Goal: Information Seeking & Learning: Learn about a topic

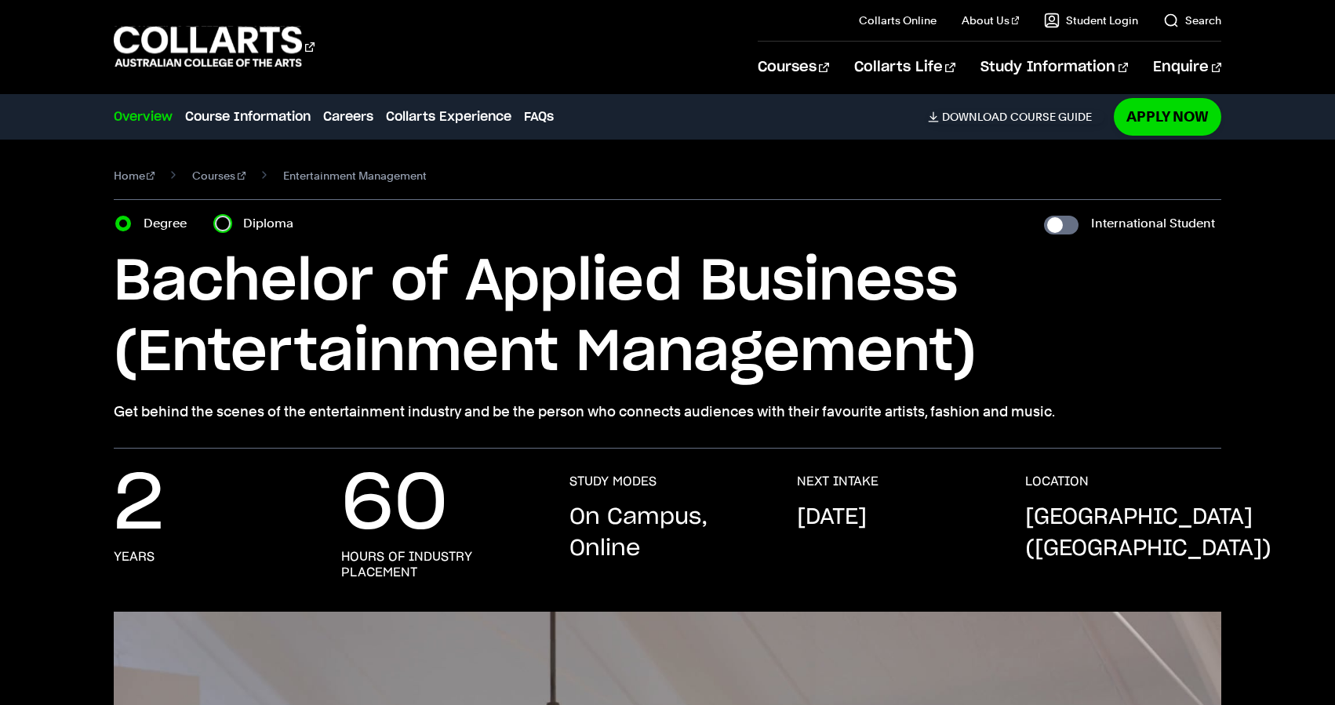
click at [226, 223] on input "Diploma" at bounding box center [223, 224] width 16 height 16
radio input "true"
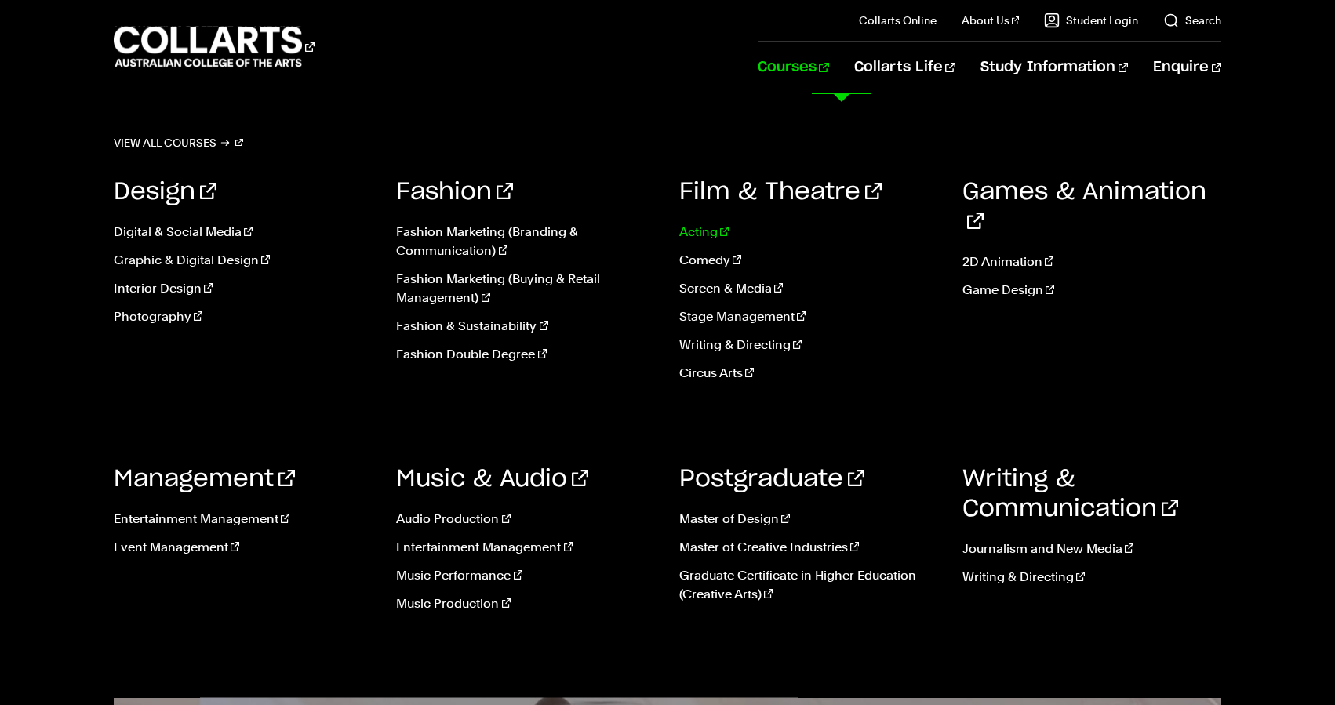
click at [712, 228] on link "Acting" at bounding box center [809, 232] width 260 height 19
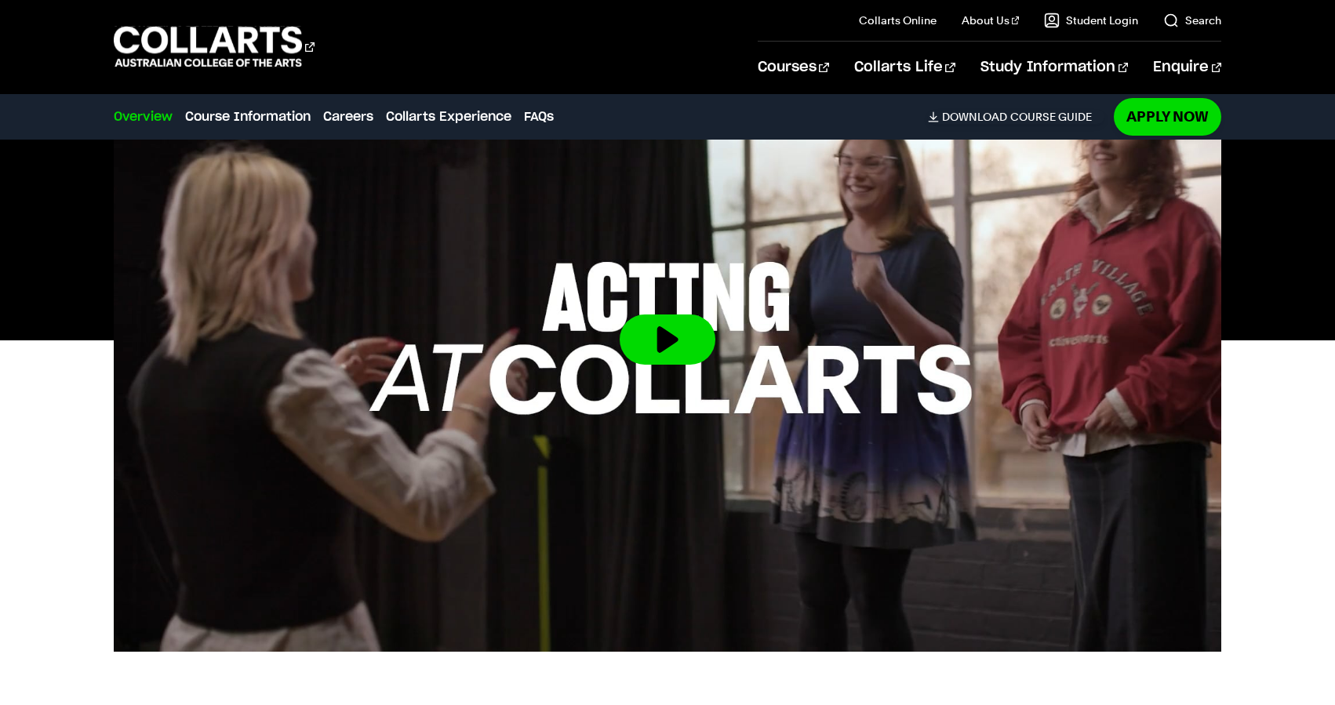
scroll to position [521, 0]
